Goal: Task Accomplishment & Management: Manage account settings

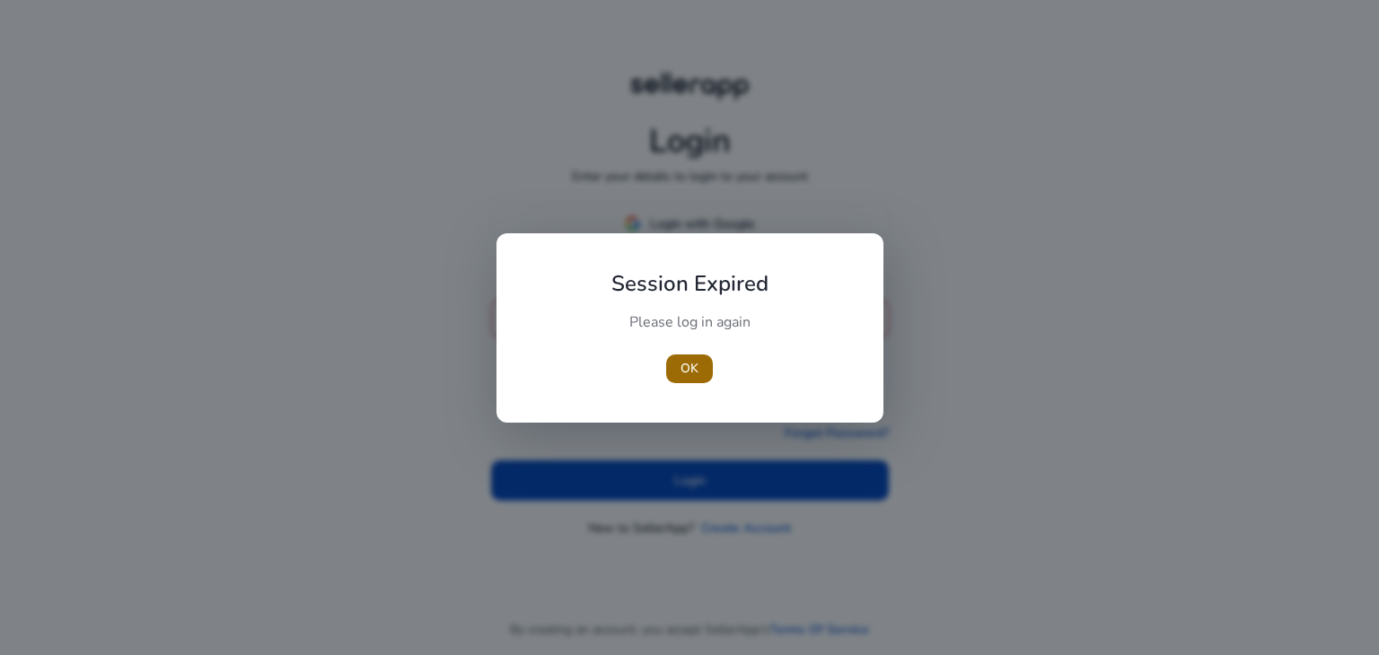
click at [687, 371] on span "OK" at bounding box center [689, 368] width 18 height 19
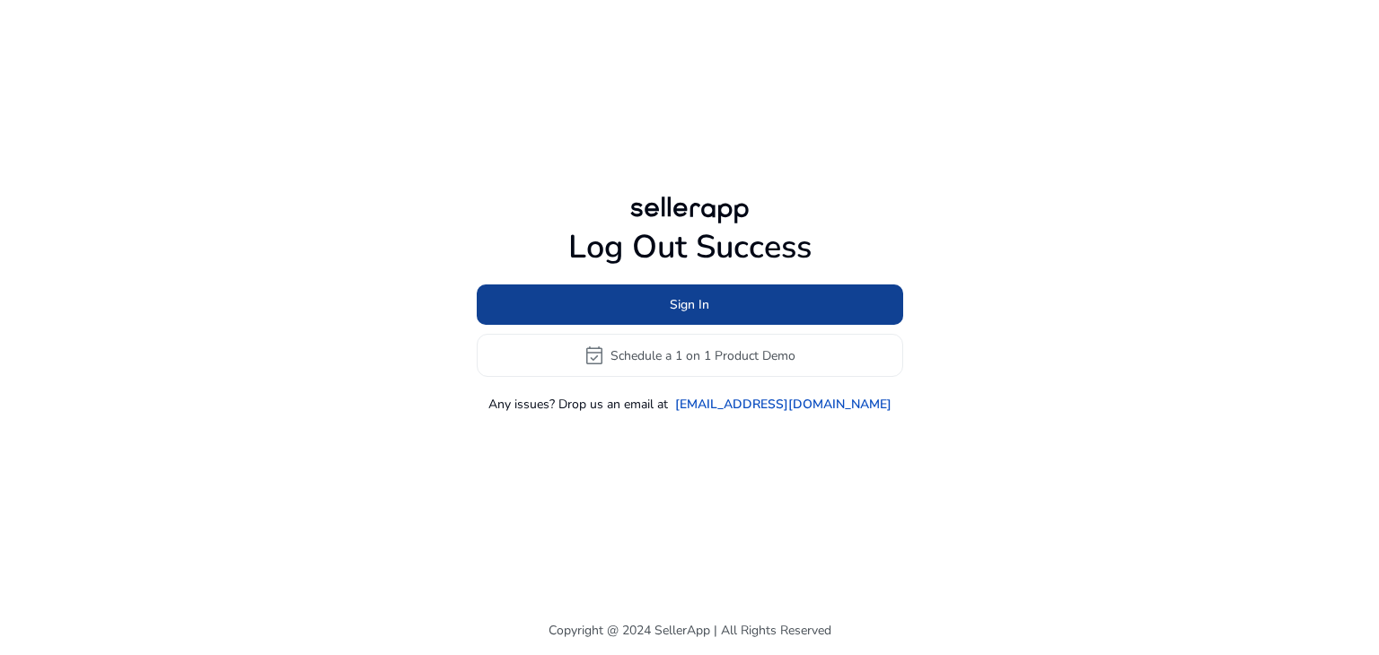
click at [706, 300] on span "Sign In" at bounding box center [689, 304] width 39 height 19
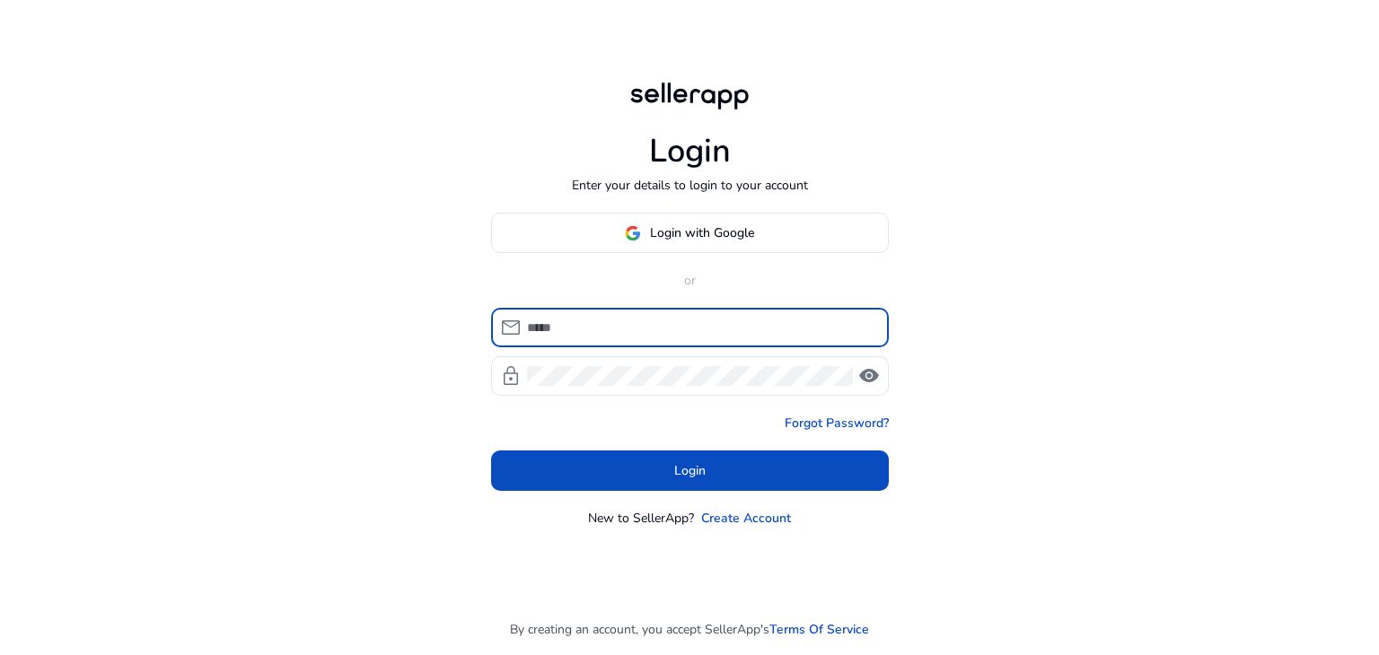
click at [680, 319] on input at bounding box center [700, 328] width 347 height 20
click at [646, 320] on input at bounding box center [700, 328] width 347 height 20
click at [718, 231] on span "Login with Google" at bounding box center [702, 232] width 104 height 19
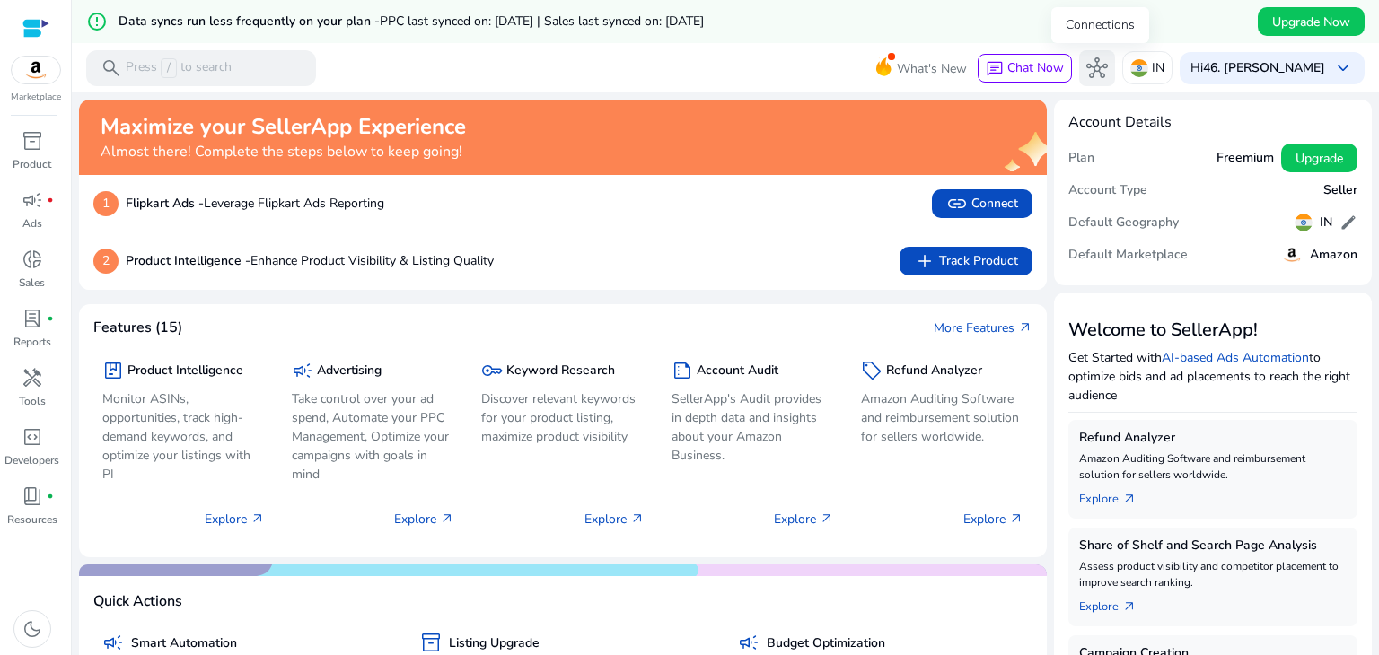
click at [1095, 66] on span "hub" at bounding box center [1097, 68] width 22 height 22
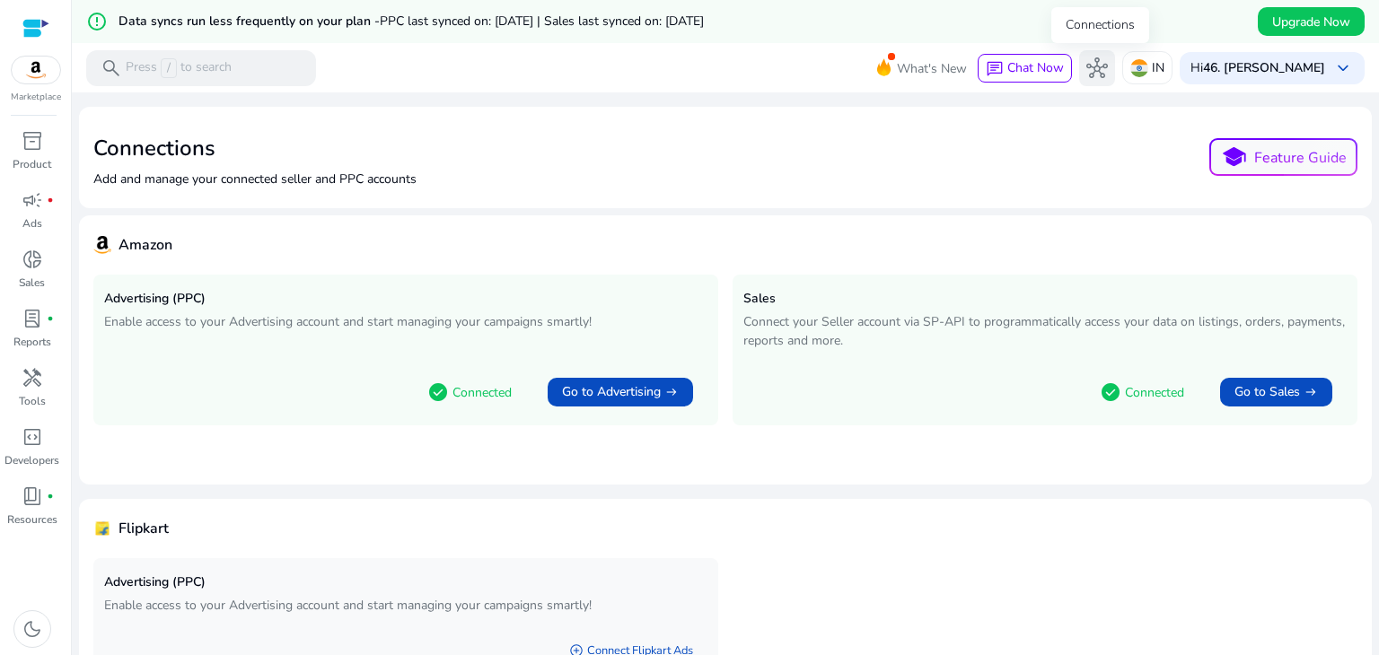
click at [1095, 66] on span "hub" at bounding box center [1097, 68] width 22 height 22
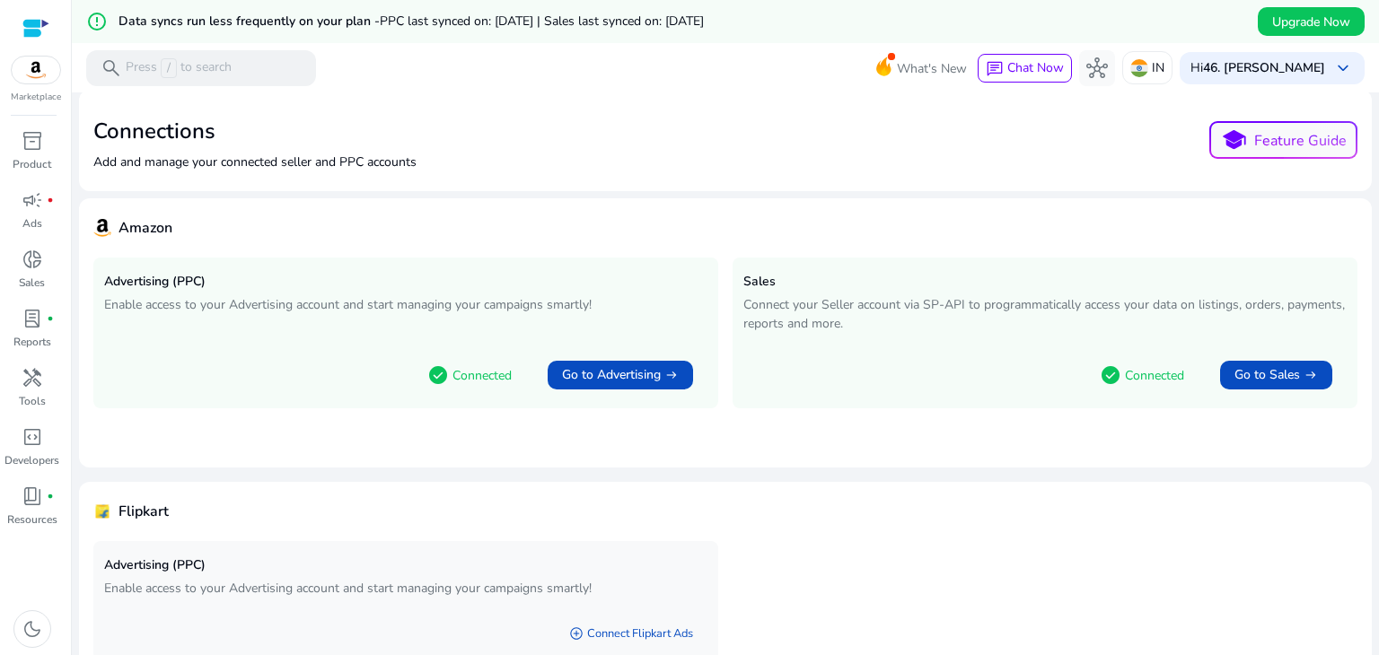
scroll to position [18, 0]
click at [595, 372] on span "Go to Advertising" at bounding box center [611, 374] width 99 height 18
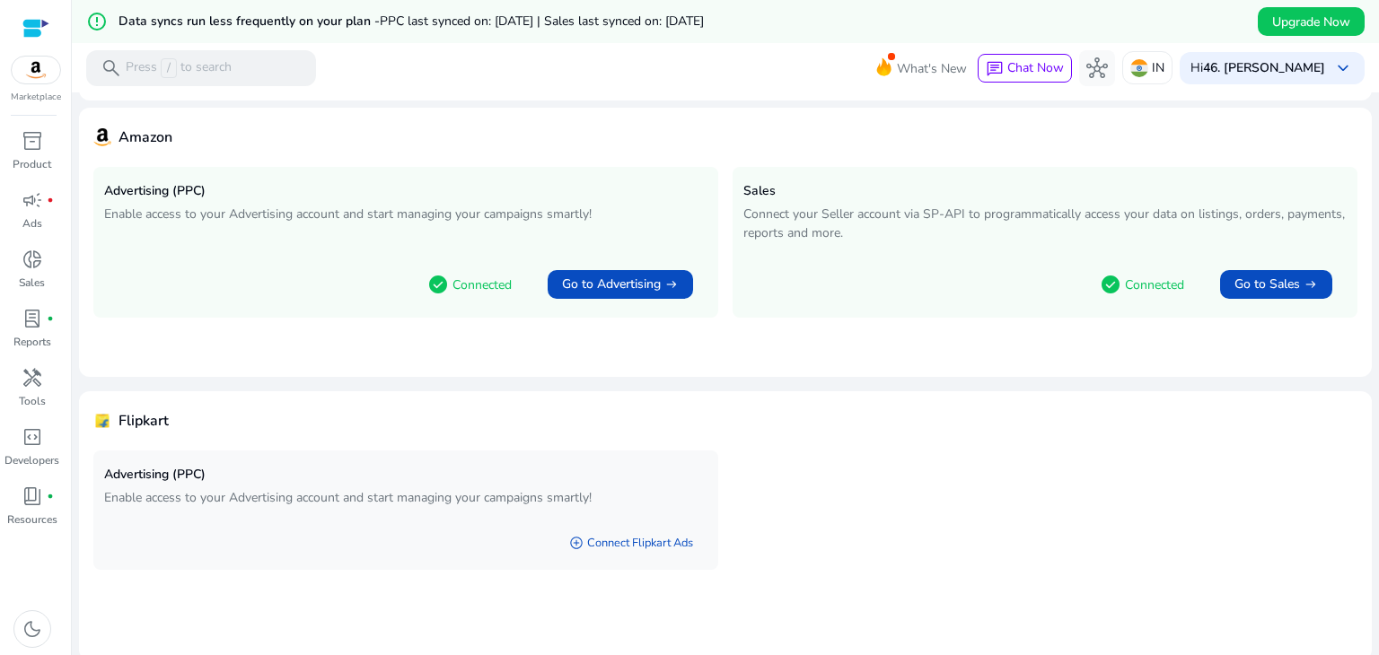
scroll to position [113, 0]
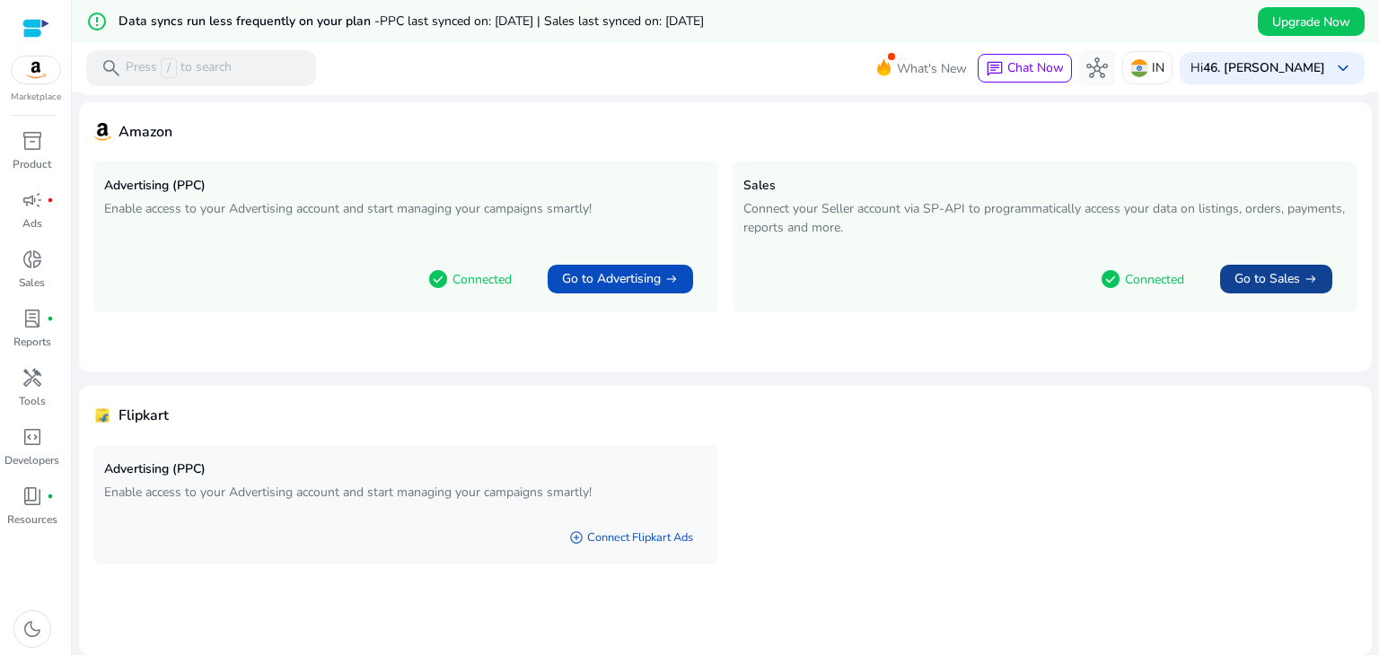
click at [1255, 271] on span "Go to Sales" at bounding box center [1267, 279] width 66 height 18
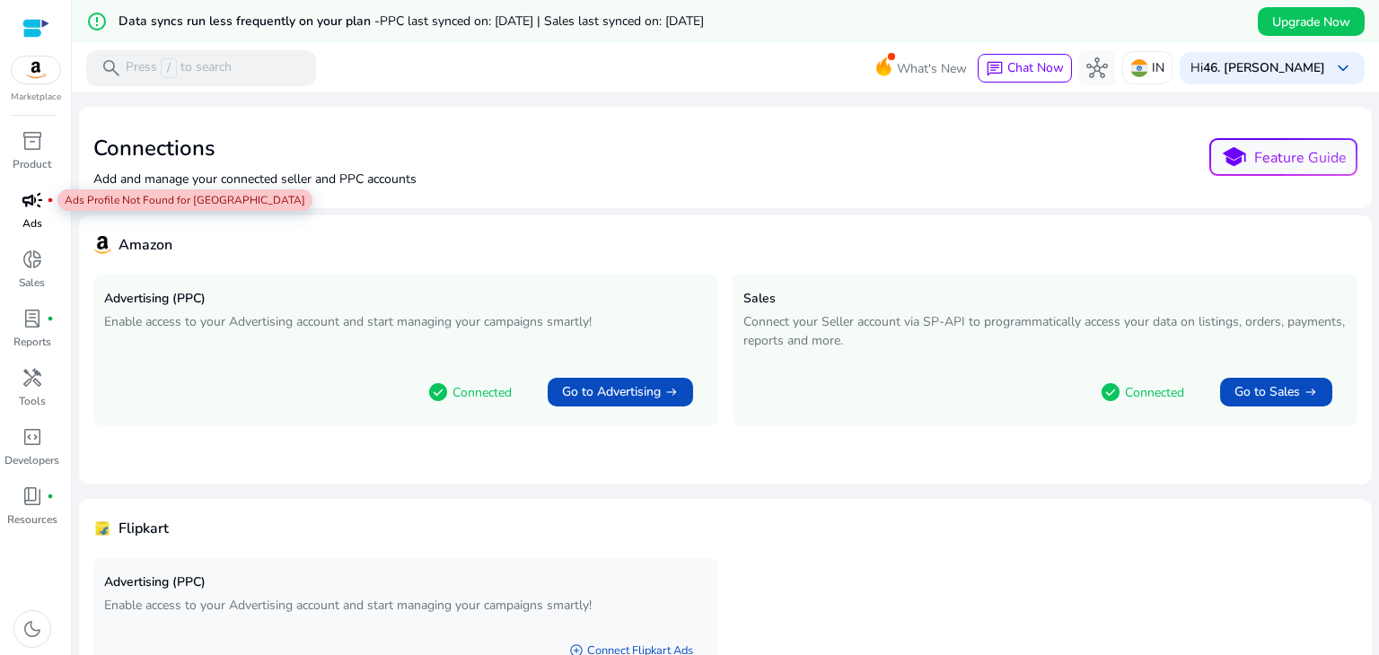
click at [32, 205] on span "campaign" at bounding box center [33, 200] width 22 height 22
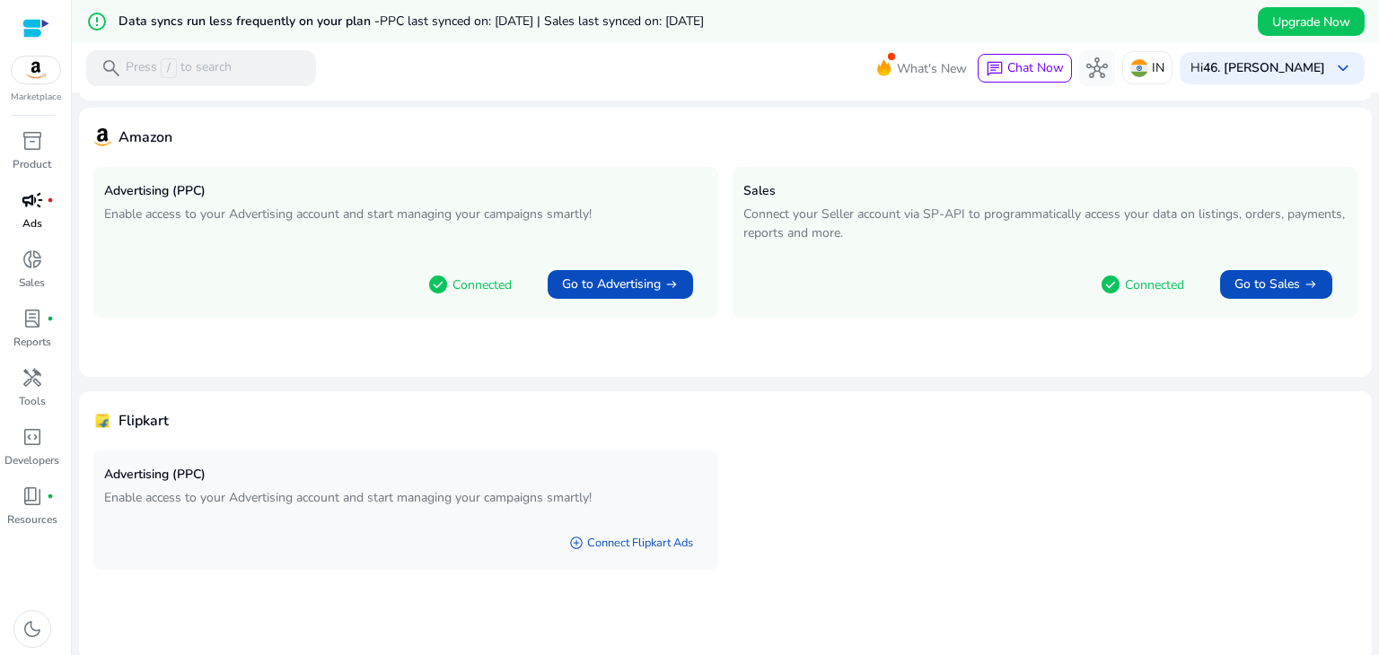
scroll to position [113, 0]
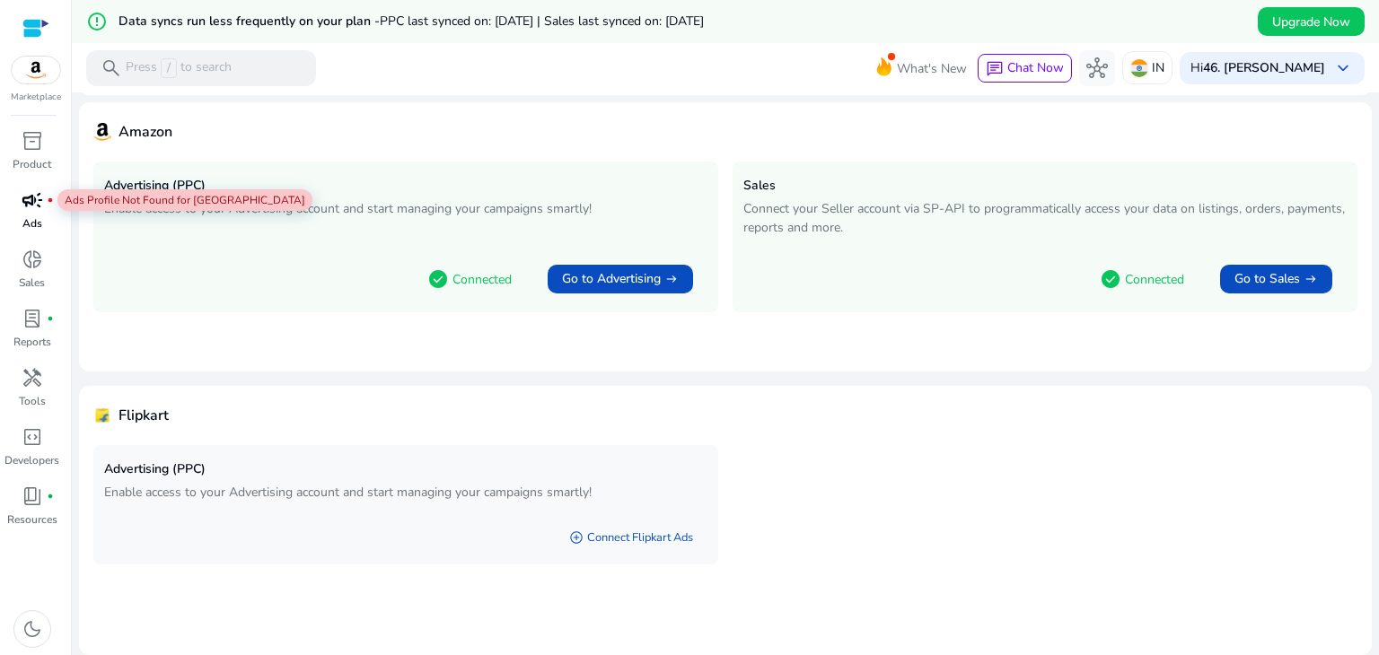
click at [25, 209] on span "campaign" at bounding box center [33, 200] width 22 height 22
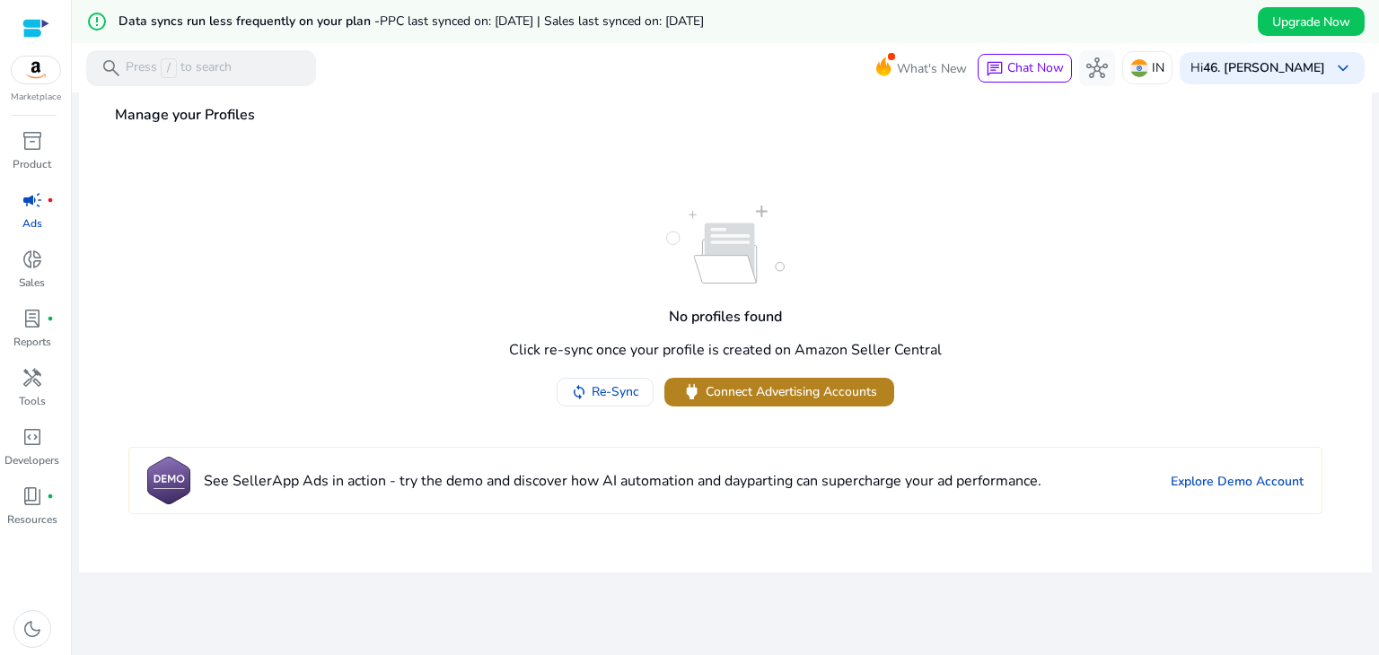
click at [765, 385] on span "Connect Advertising Accounts" at bounding box center [790, 391] width 171 height 19
click at [830, 384] on span "Connect Advertising Accounts" at bounding box center [790, 391] width 171 height 19
click at [632, 397] on span "Re-Sync" at bounding box center [615, 391] width 48 height 19
click at [615, 392] on span "Re-Sync" at bounding box center [615, 391] width 48 height 19
